Goal: Find specific page/section: Find specific page/section

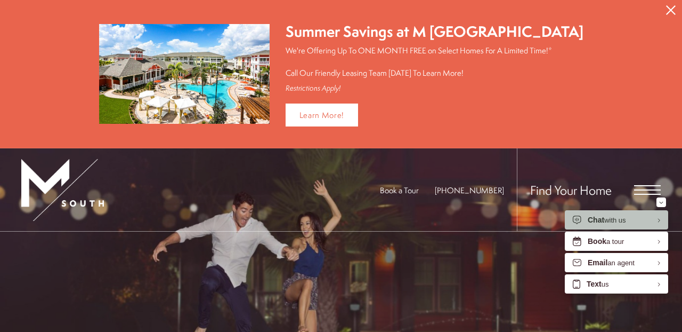
click at [640, 187] on span "Open Menu" at bounding box center [647, 190] width 27 height 10
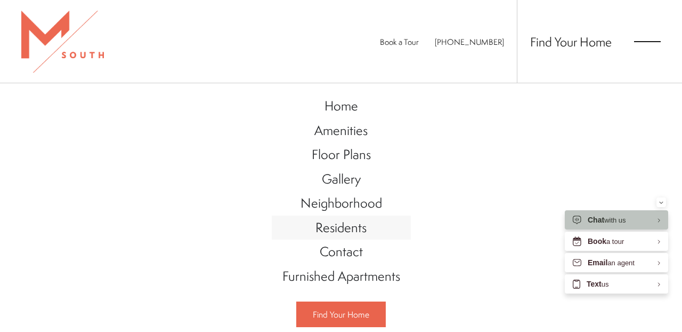
click at [349, 226] on span "Residents" at bounding box center [341, 227] width 51 height 18
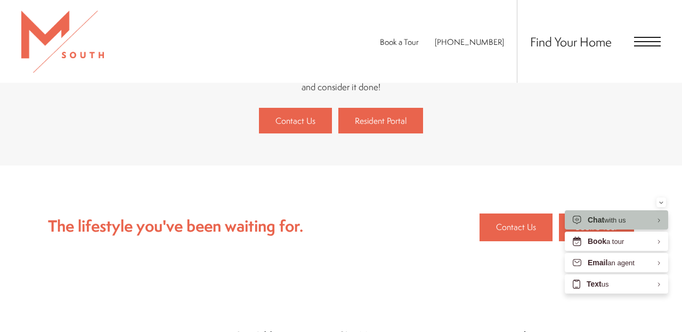
scroll to position [235, 0]
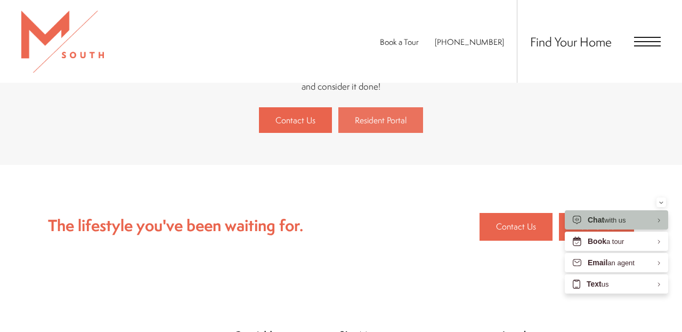
click at [367, 116] on span "Resident Portal" at bounding box center [381, 120] width 52 height 12
click at [376, 125] on span "Resident Portal" at bounding box center [381, 120] width 52 height 12
